Goal: Task Accomplishment & Management: Complete application form

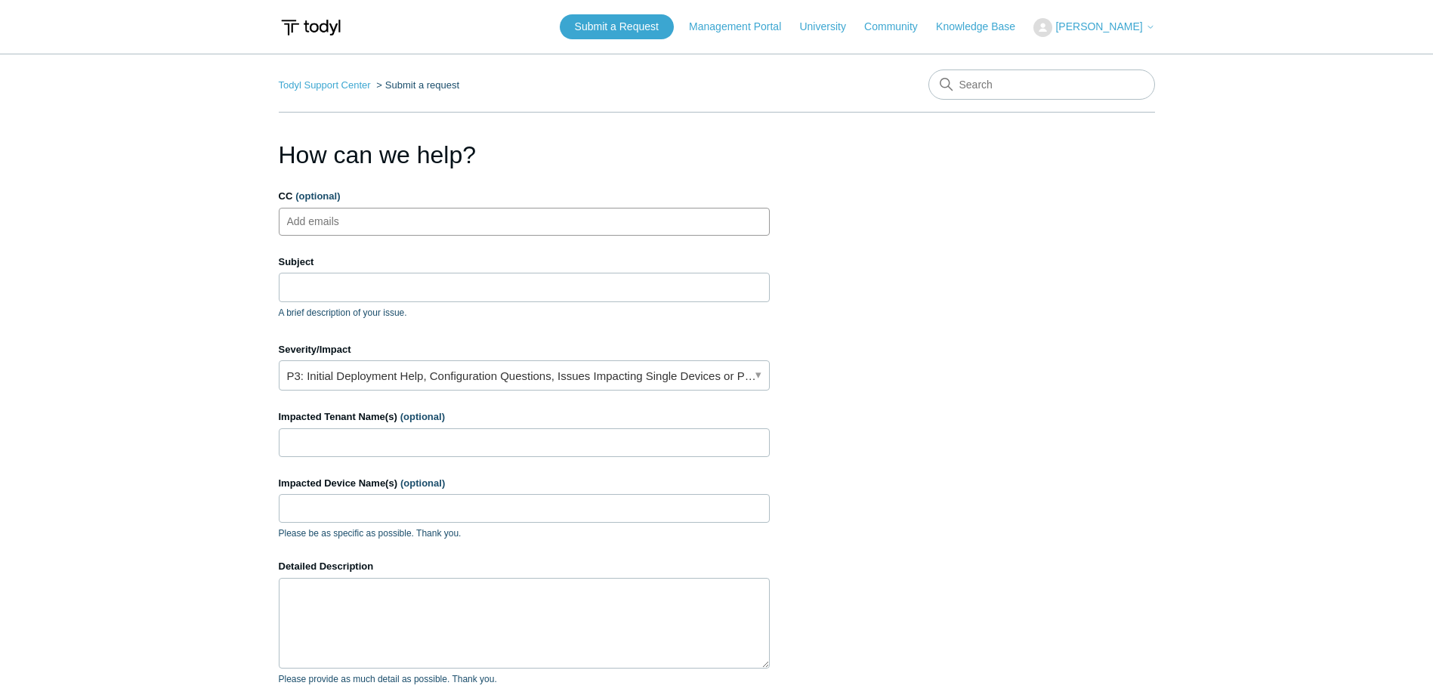
click at [446, 216] on ul "Add emails" at bounding box center [524, 222] width 491 height 28
click at [424, 284] on input "Subject" at bounding box center [524, 287] width 491 height 29
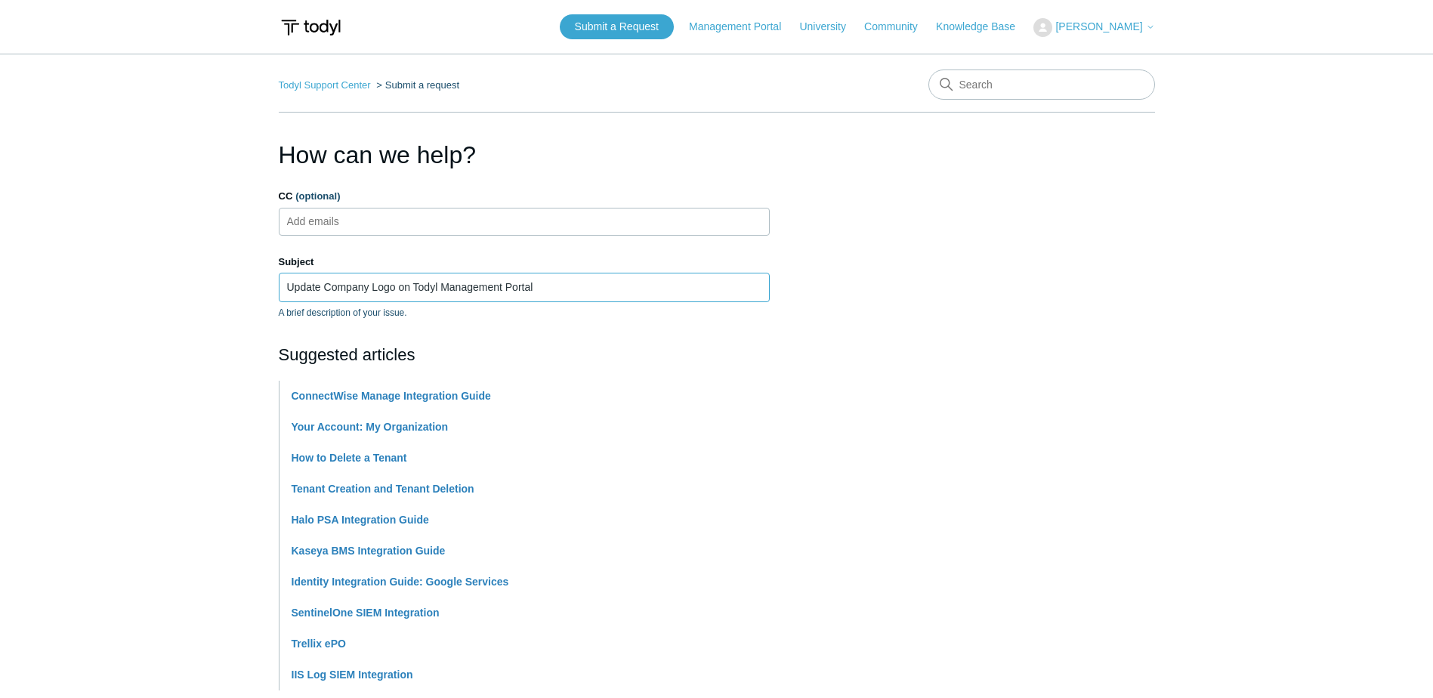
type input "Update Company Logo on Todyl Management Portal"
click at [121, 319] on main "Todyl Support Center Submit a request How can we help? CC (optional) Add emails…" at bounding box center [716, 627] width 1433 height 1146
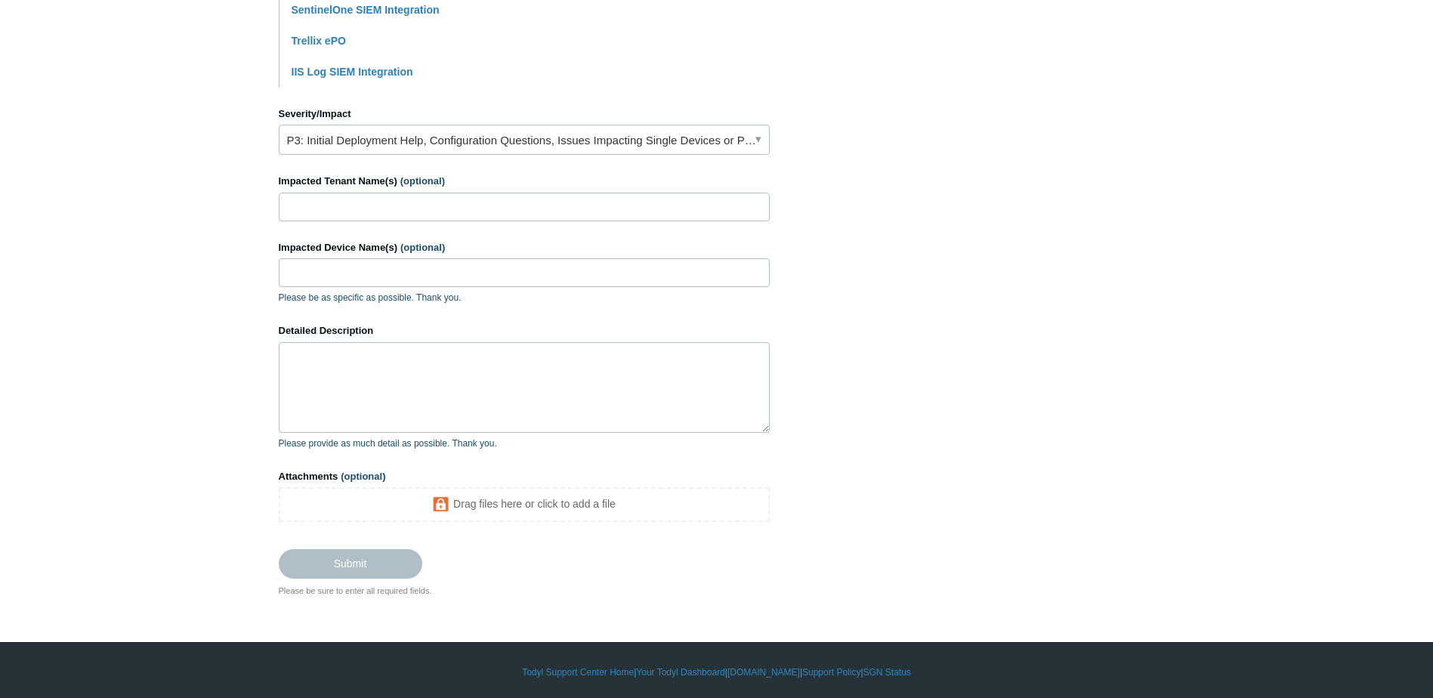
scroll to position [604, 0]
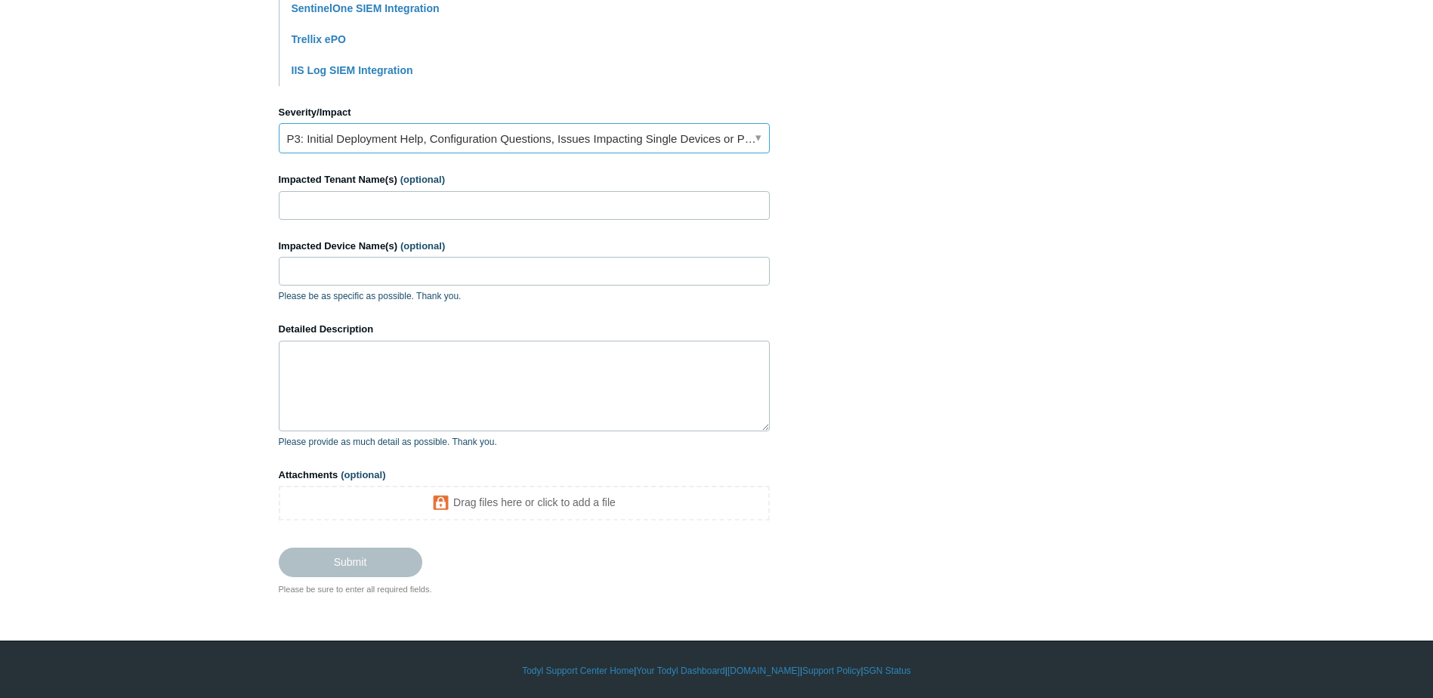
click at [421, 144] on link "P3: Initial Deployment Help, Configuration Questions, Issues Impacting Single D…" at bounding box center [524, 138] width 491 height 30
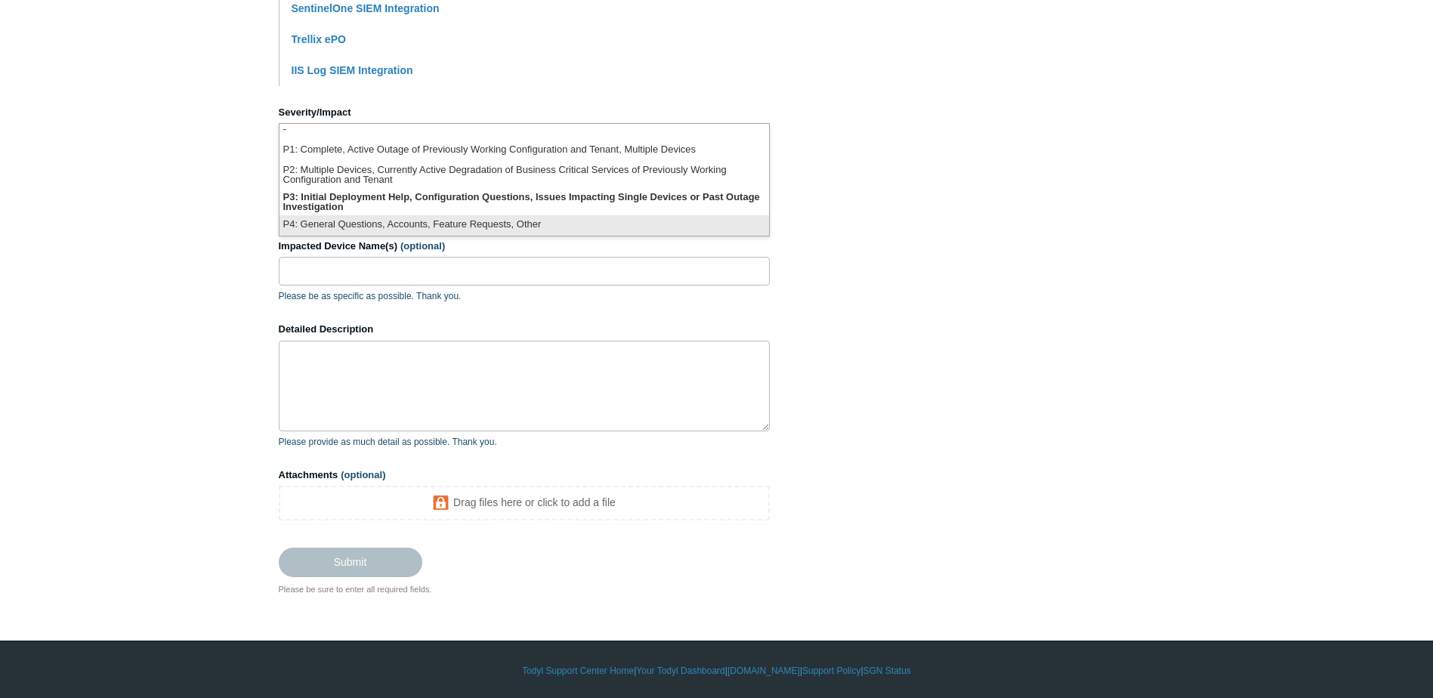
scroll to position [607, 0]
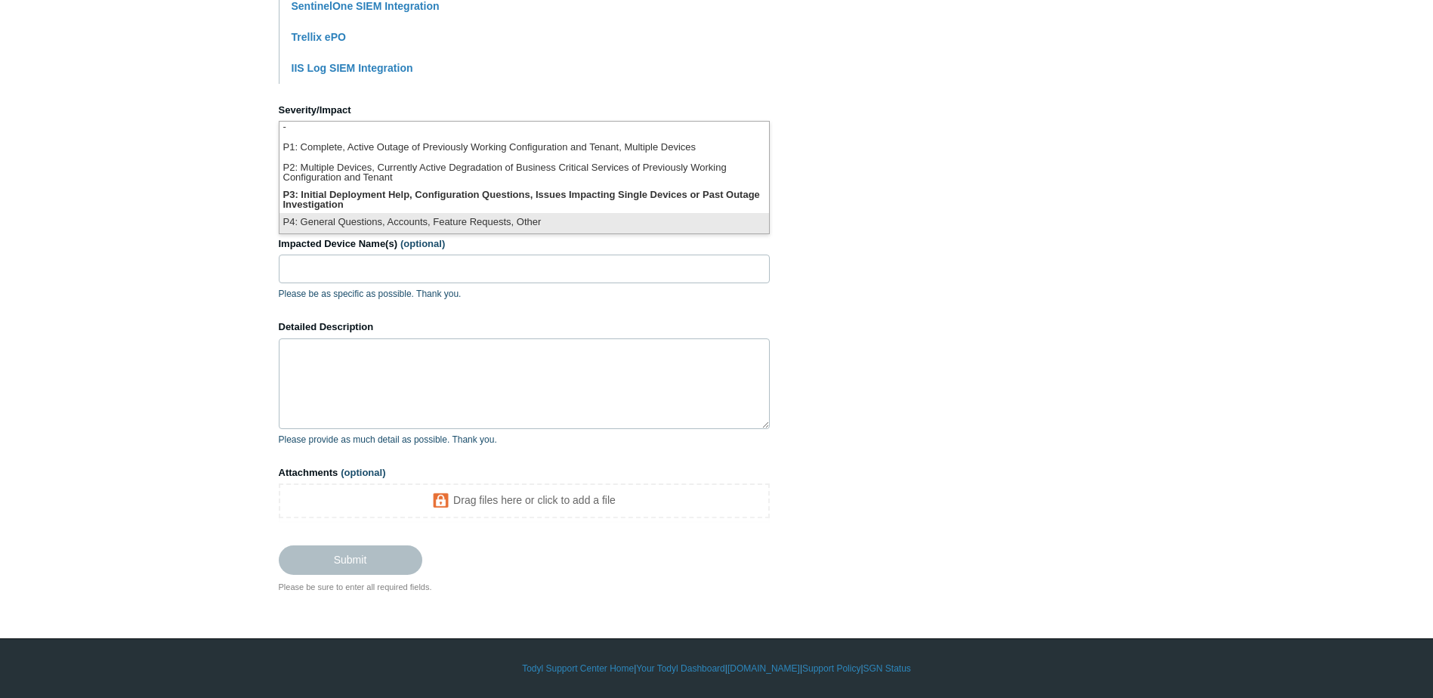
click at [411, 219] on li "P4: General Questions, Accounts, Feature Requests, Other" at bounding box center [525, 223] width 490 height 20
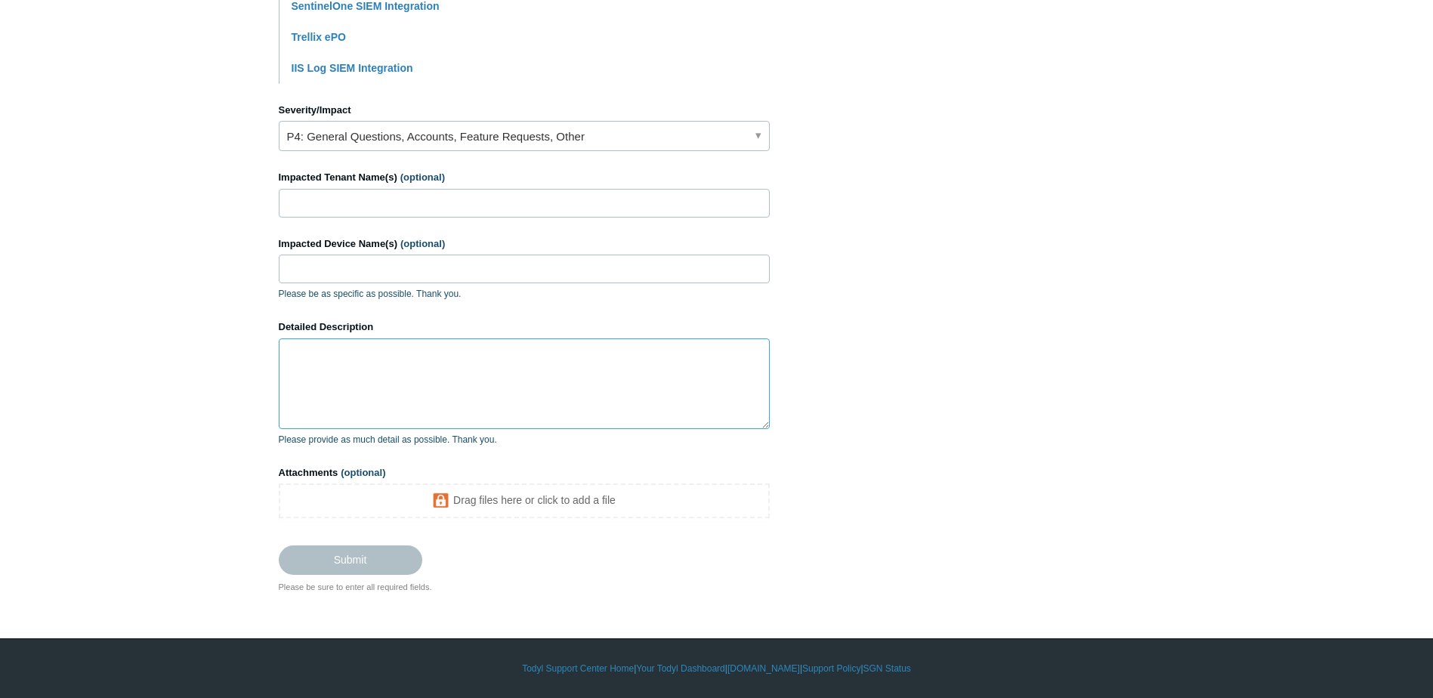
click at [417, 383] on textarea "Detailed Description" at bounding box center [524, 384] width 491 height 91
click at [498, 379] on textarea "Detailed Description" at bounding box center [524, 384] width 491 height 91
click at [467, 401] on textarea "Detailed Description" at bounding box center [524, 384] width 491 height 91
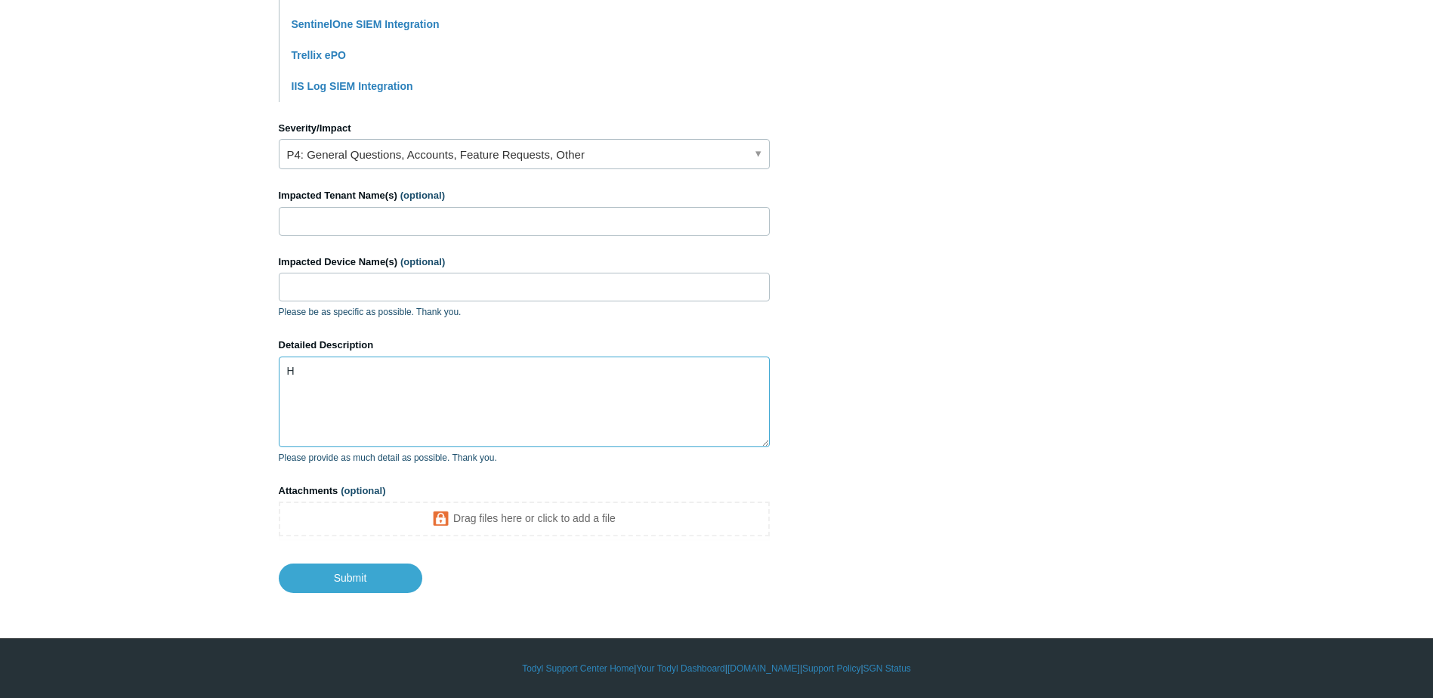
scroll to position [588, 0]
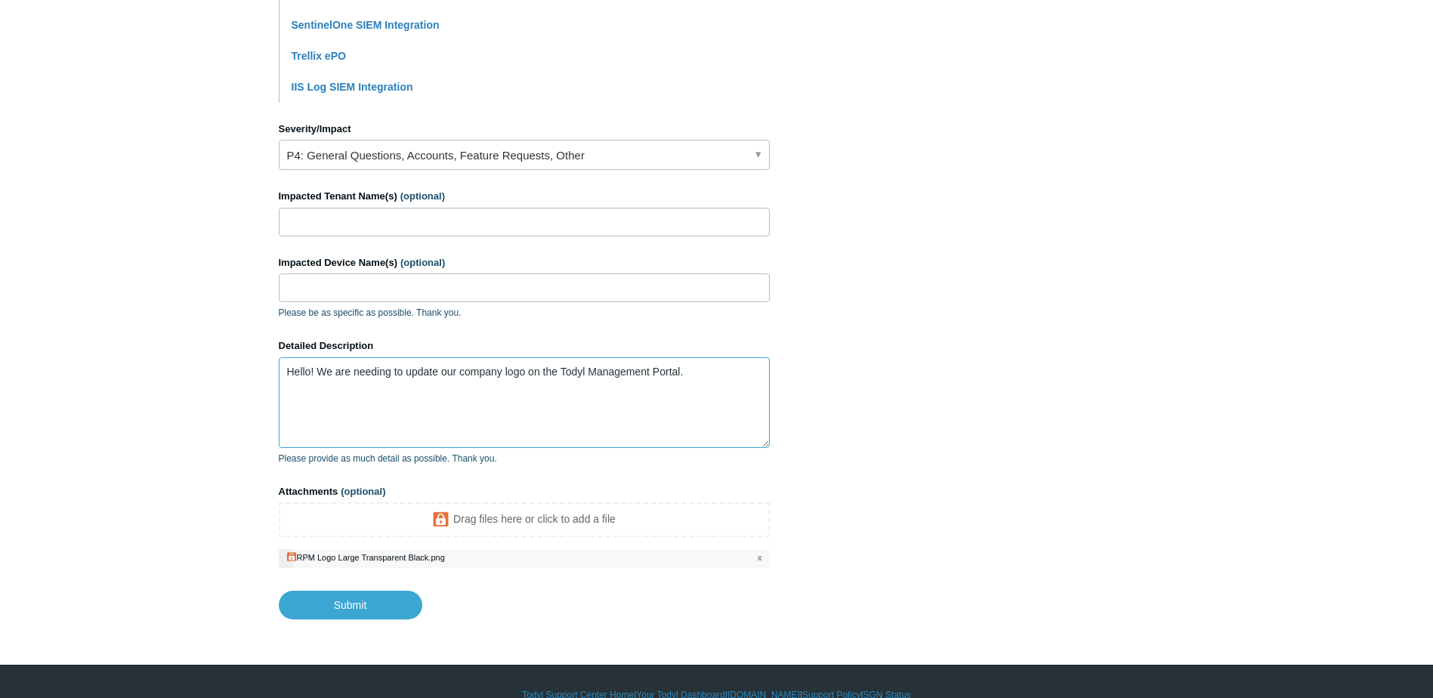
click at [698, 376] on textarea "Hello! We are needing to update our company logo on the Todyl Management Portal." at bounding box center [524, 402] width 491 height 91
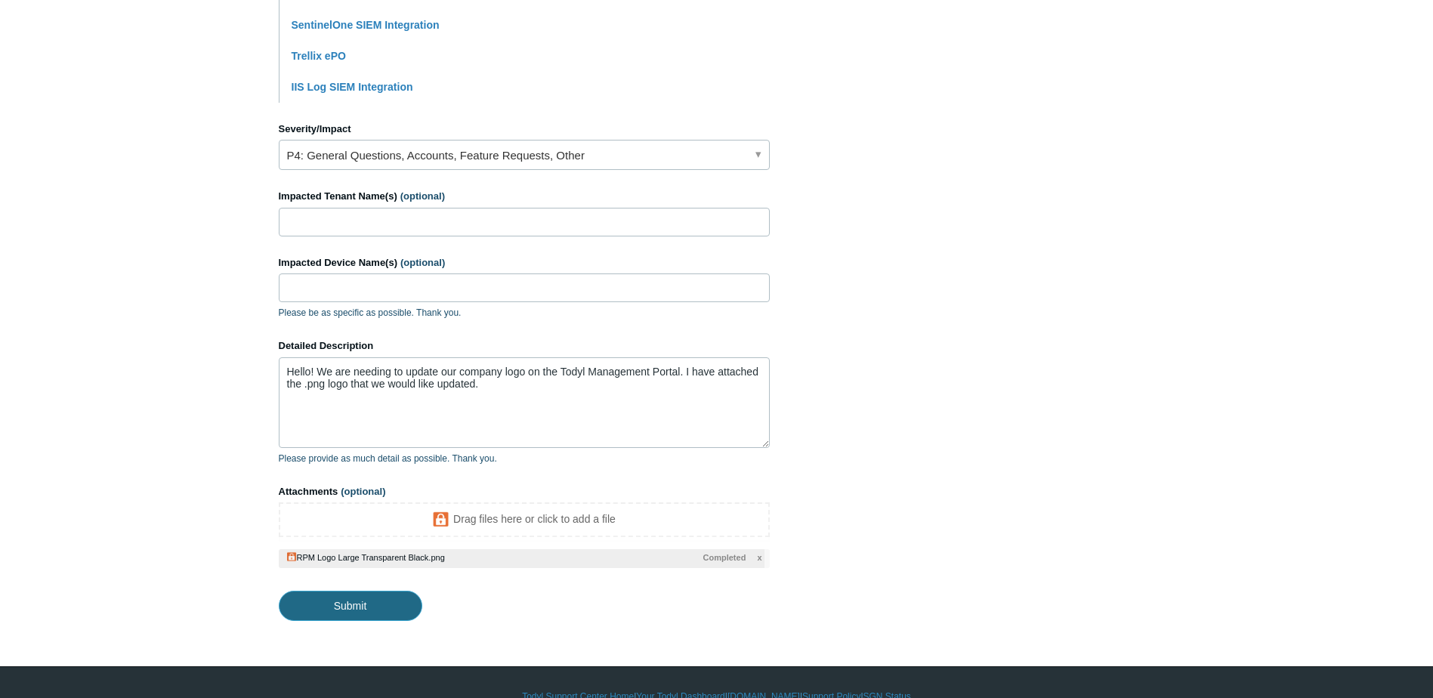
click at [391, 596] on input "Submit" at bounding box center [351, 606] width 144 height 30
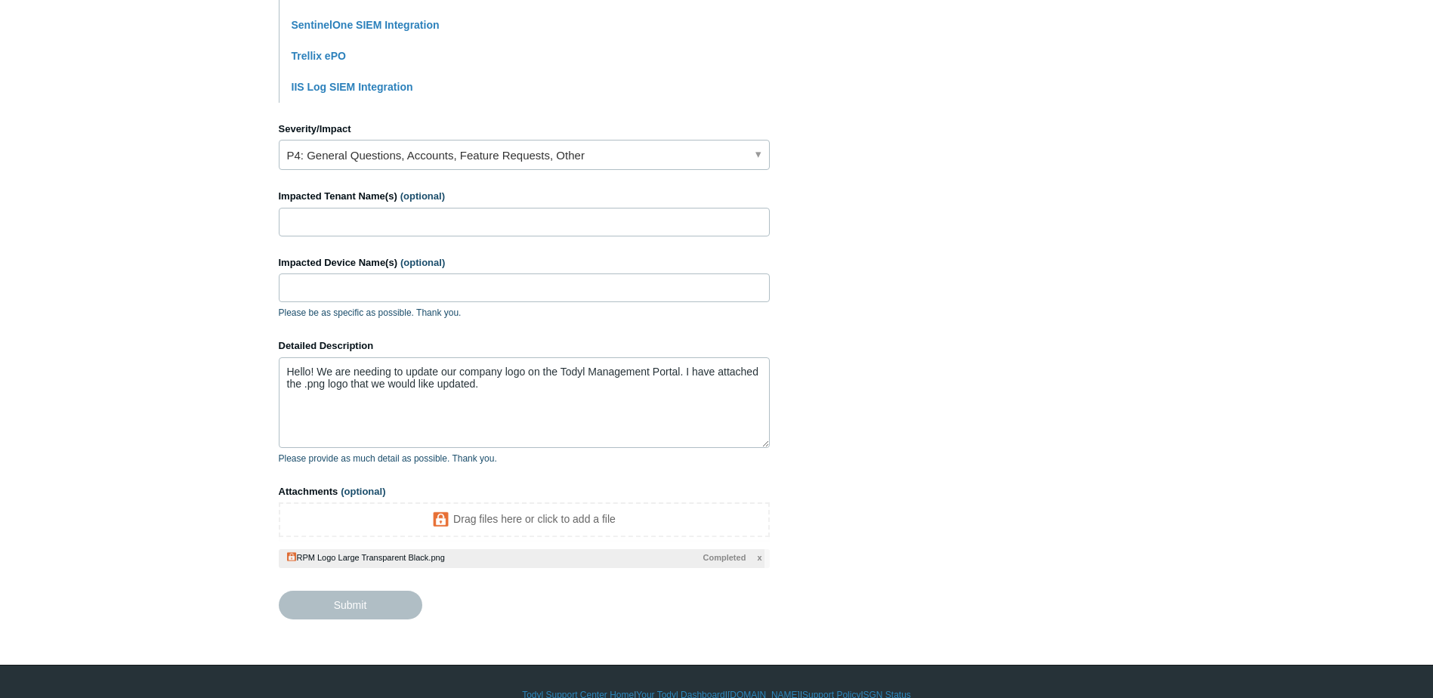
type textarea "Hello! We are needing to update our company logo on the Todyl Management Portal…"
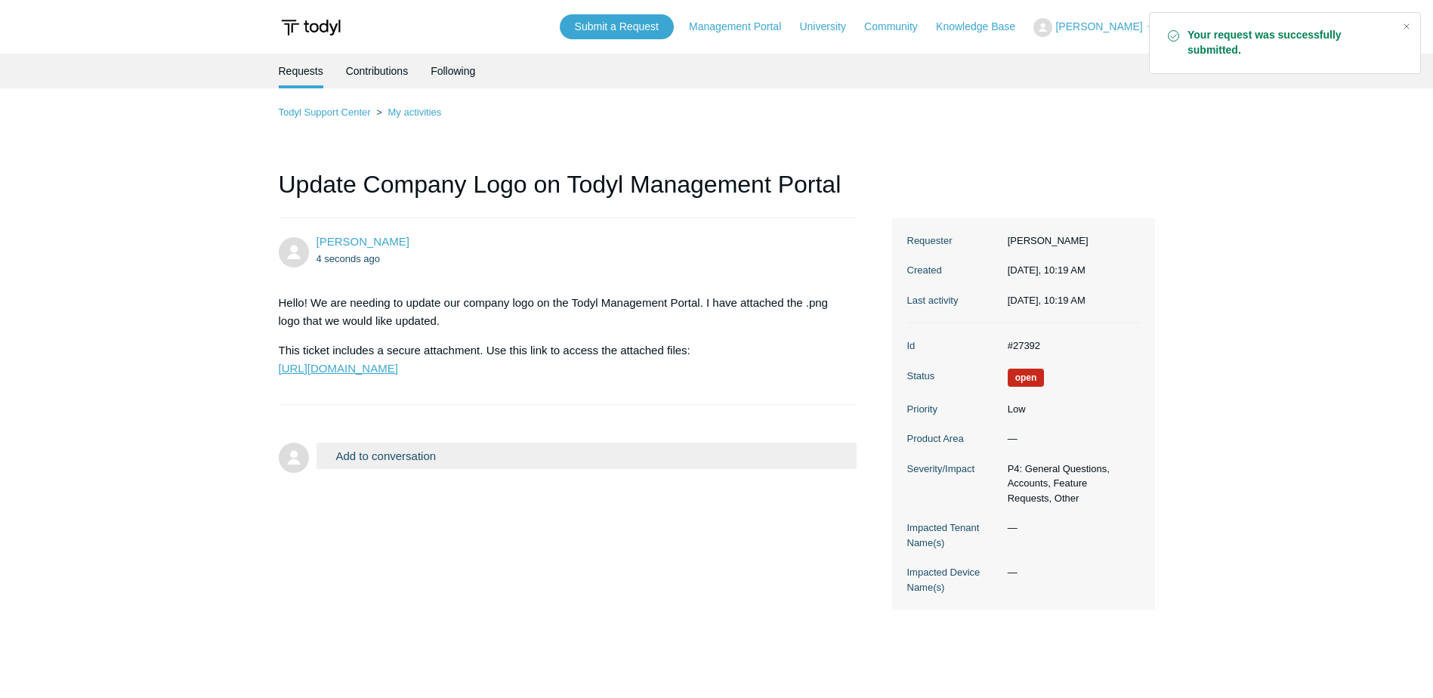
click at [398, 375] on link "[URL][DOMAIN_NAME]" at bounding box center [338, 368] width 119 height 13
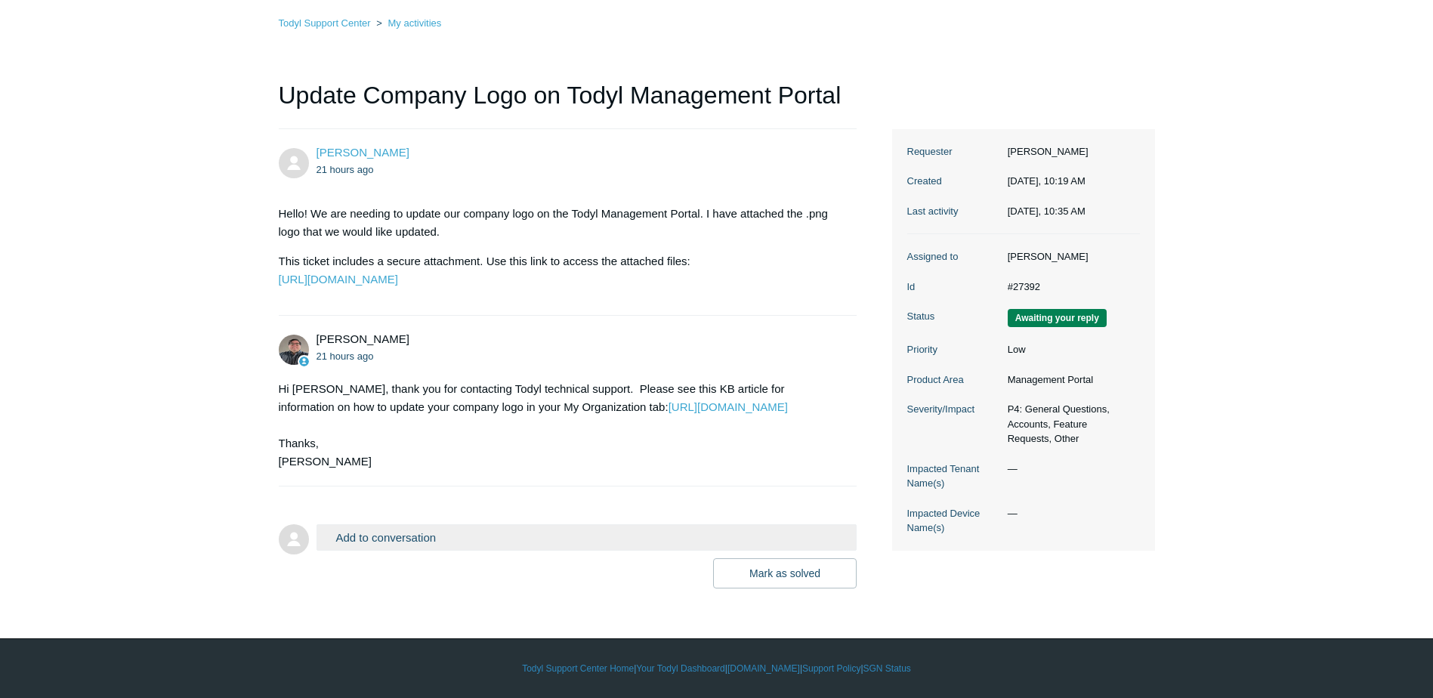
scroll to position [139, 0]
click at [669, 400] on link "[URL][DOMAIN_NAME]" at bounding box center [728, 406] width 119 height 13
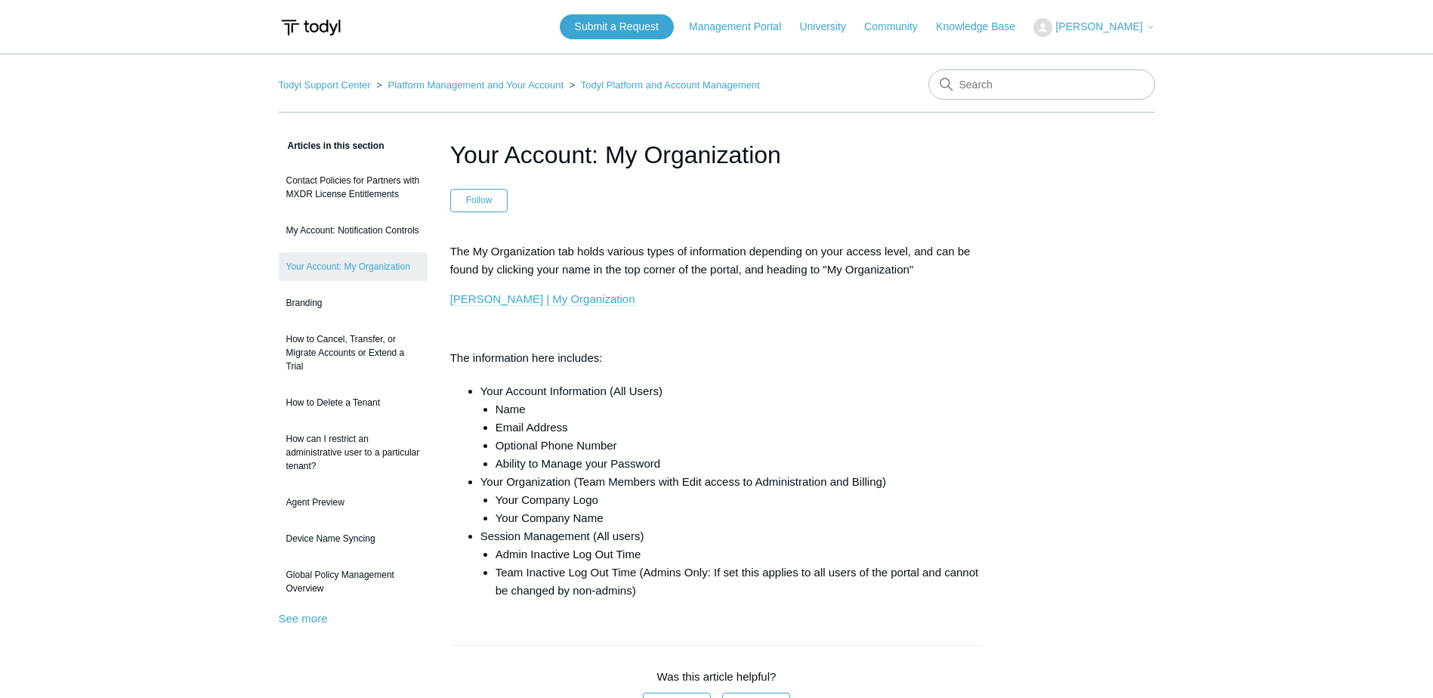
click at [536, 300] on link "Todyl | My Organization" at bounding box center [542, 299] width 185 height 14
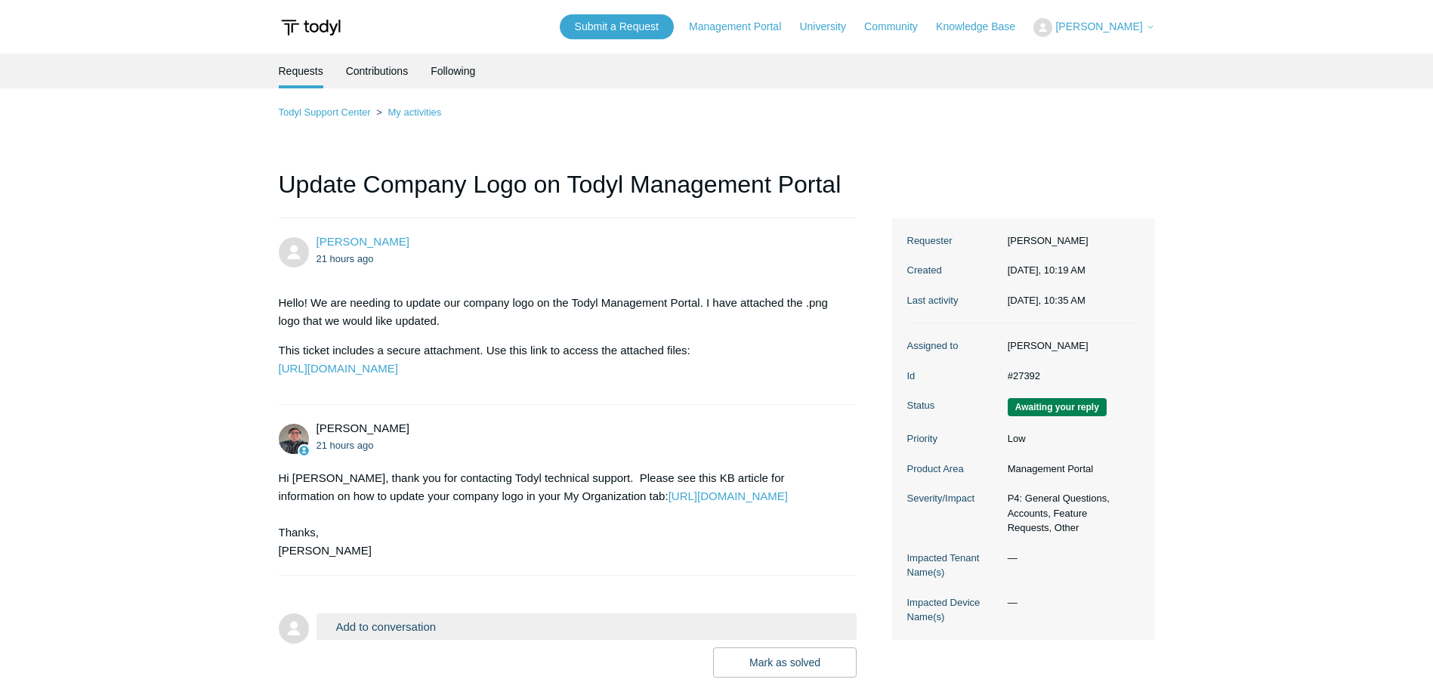
scroll to position [139, 0]
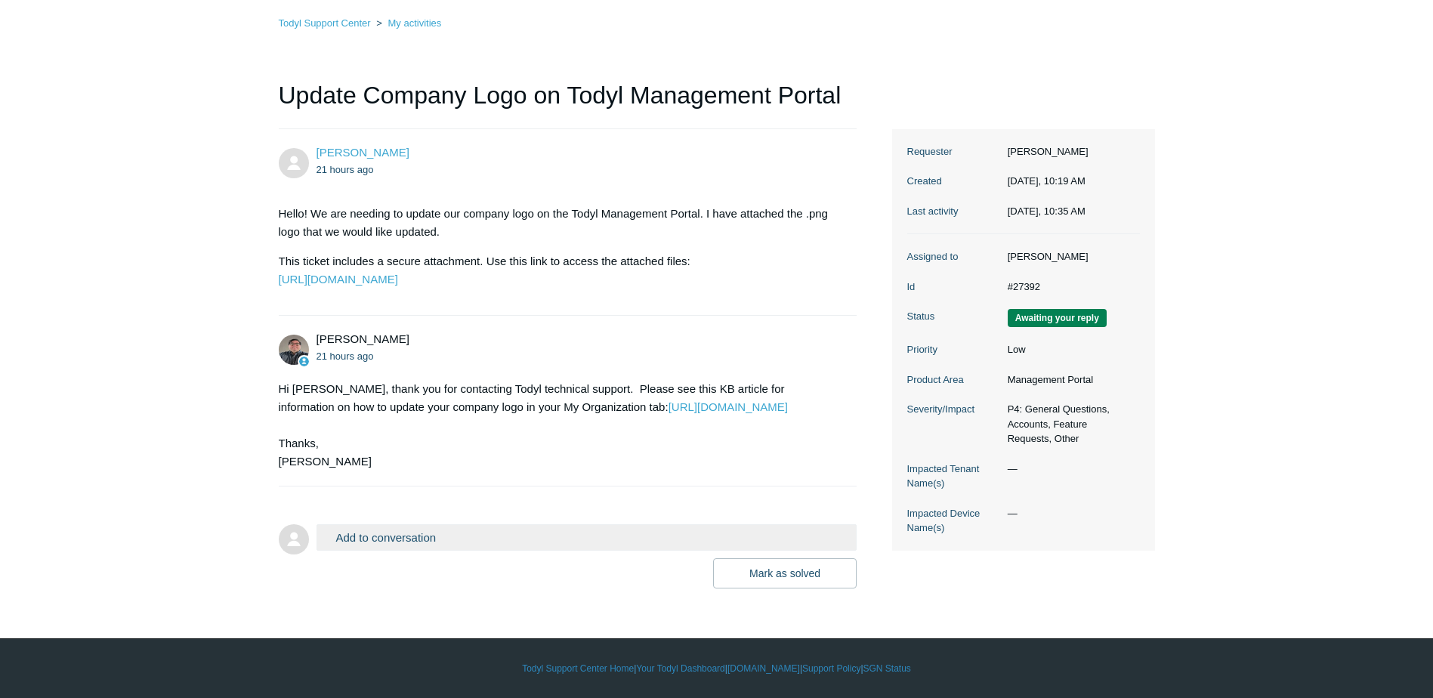
click at [468, 543] on button "Add to conversation" at bounding box center [587, 537] width 541 height 26
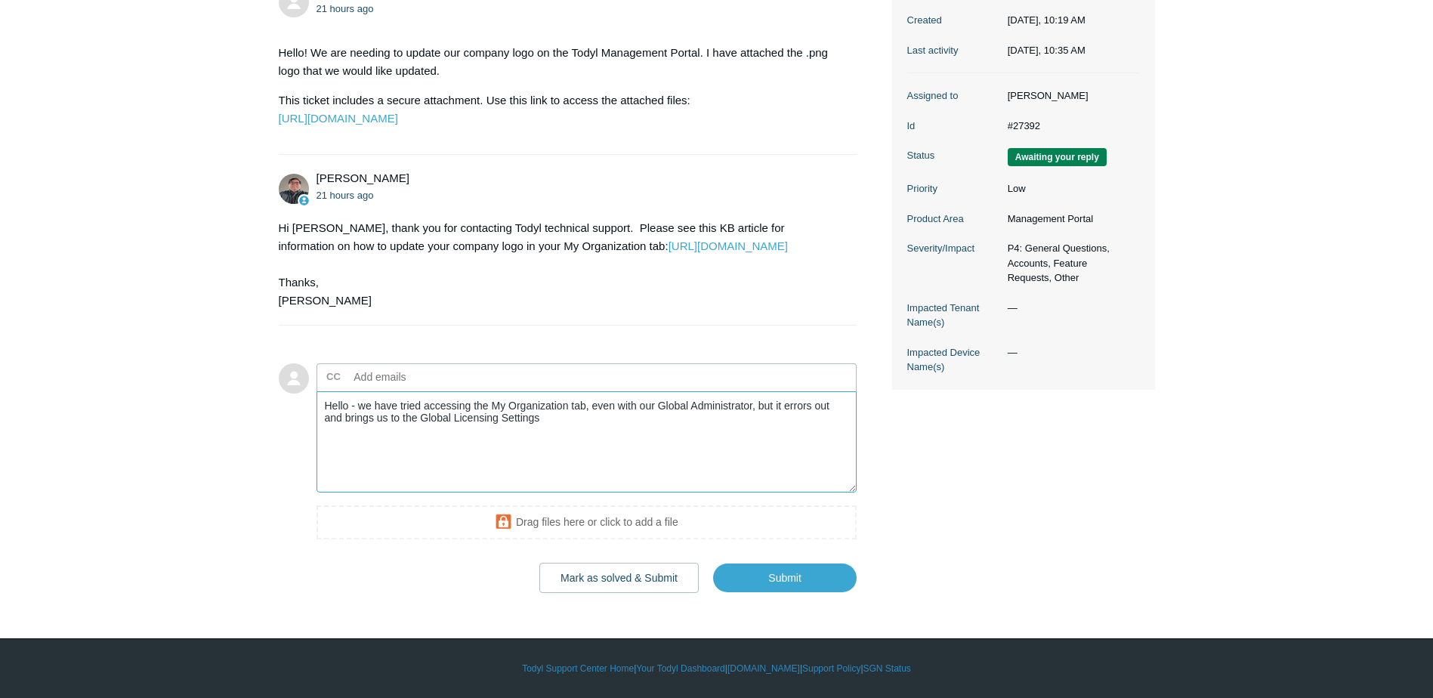
scroll to position [304, 0]
type textarea "Hello - we have tried accessing the My Organization tab, even with our Global A…"
click at [765, 570] on input "Submit" at bounding box center [785, 578] width 144 height 30
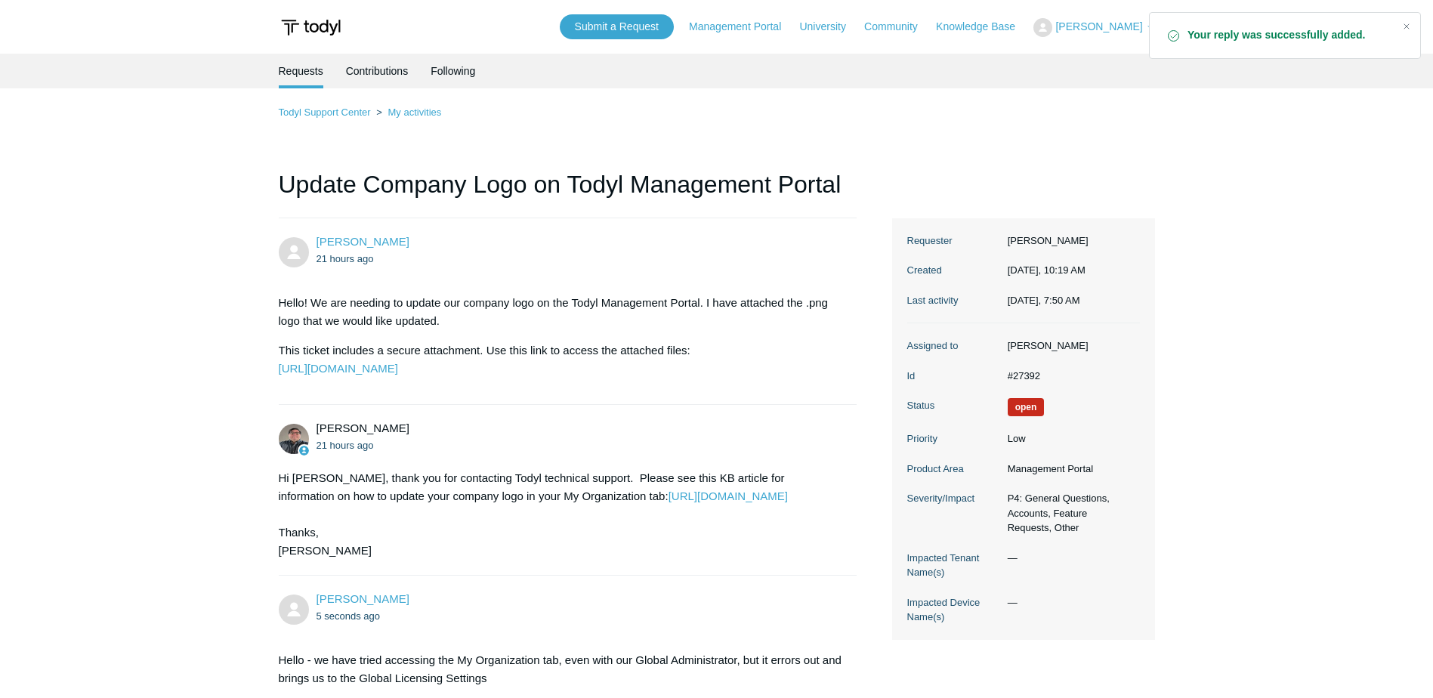
scroll to position [278, 0]
